Goal: Navigation & Orientation: Find specific page/section

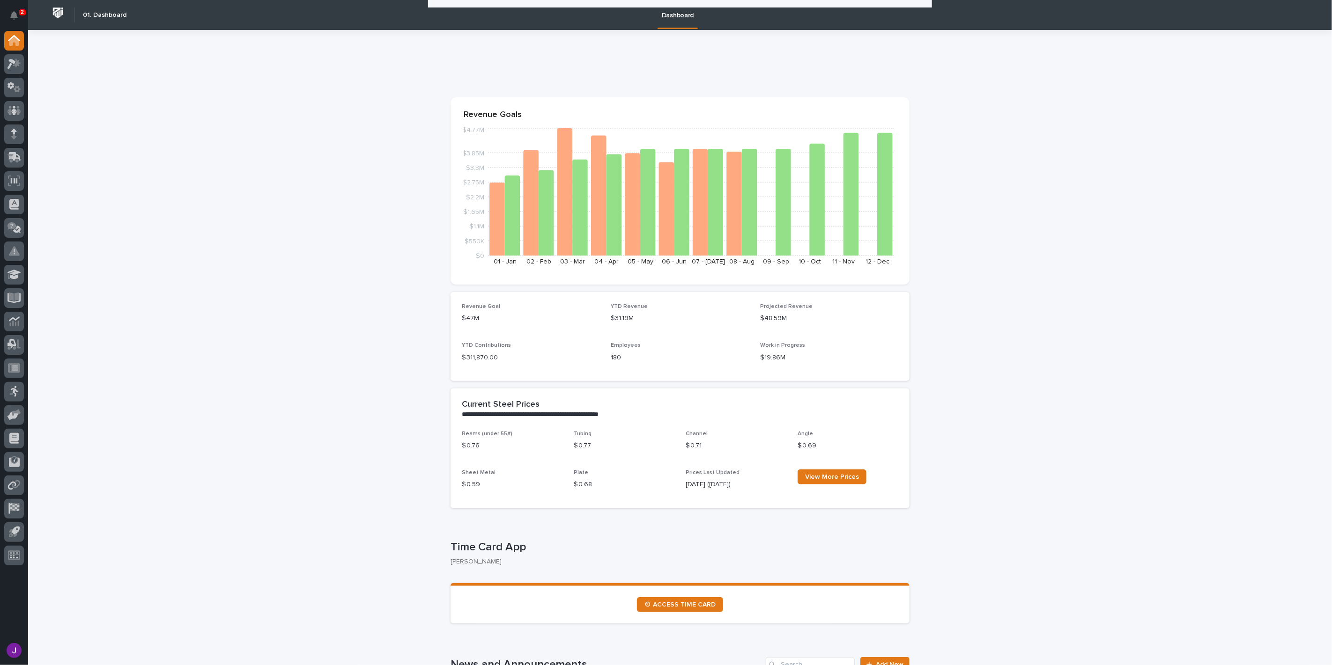
scroll to position [208, 0]
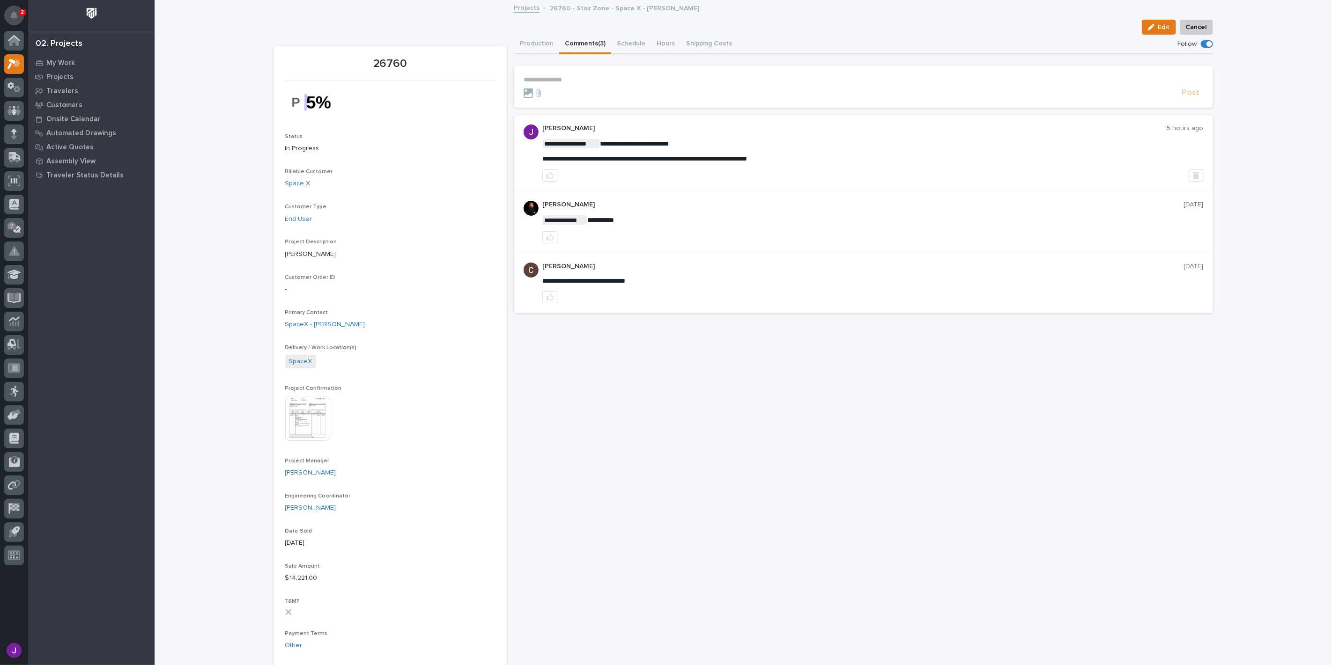
click at [15, 19] on icon "Notifications" at bounding box center [13, 15] width 7 height 8
click at [269, 24] on div "Loading... Saving… Loading... Saving… 26760 Edit Cancel Edit Cancel 26760 Statu…" at bounding box center [743, 610] width 948 height 1218
